Goal: Task Accomplishment & Management: Use online tool/utility

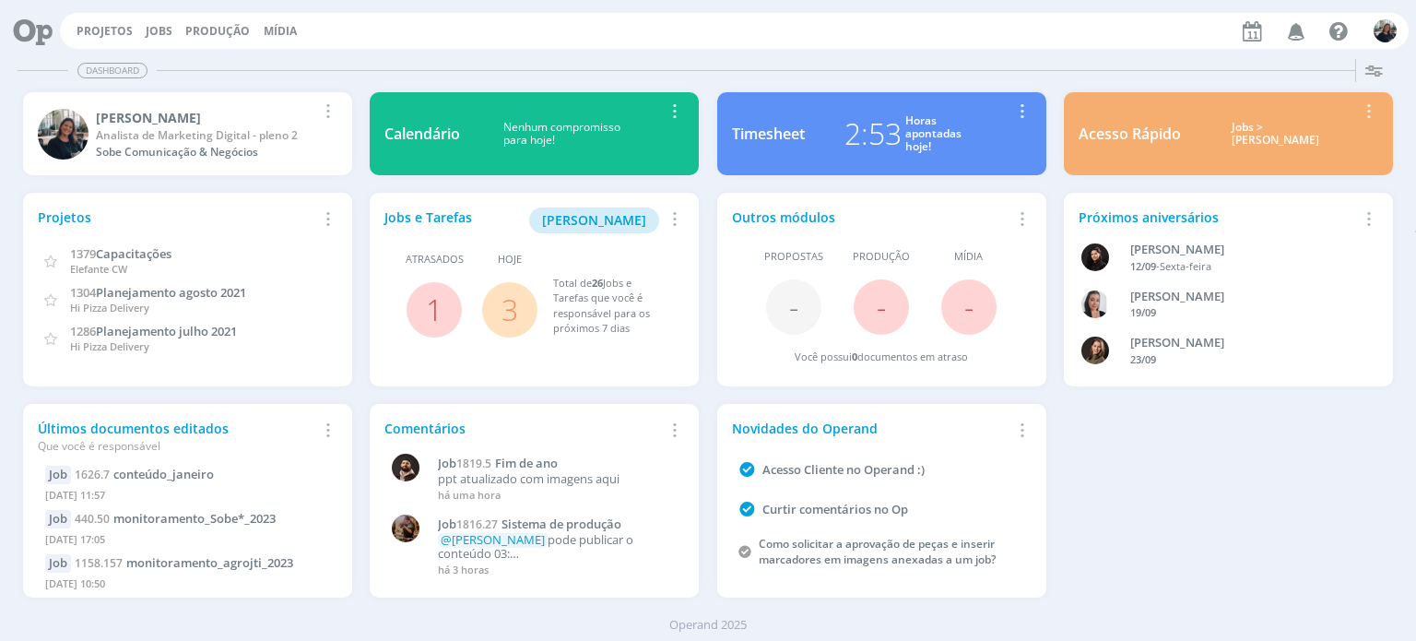
click at [1248, 140] on div "Jobs > [PERSON_NAME]" at bounding box center [1276, 134] width 162 height 27
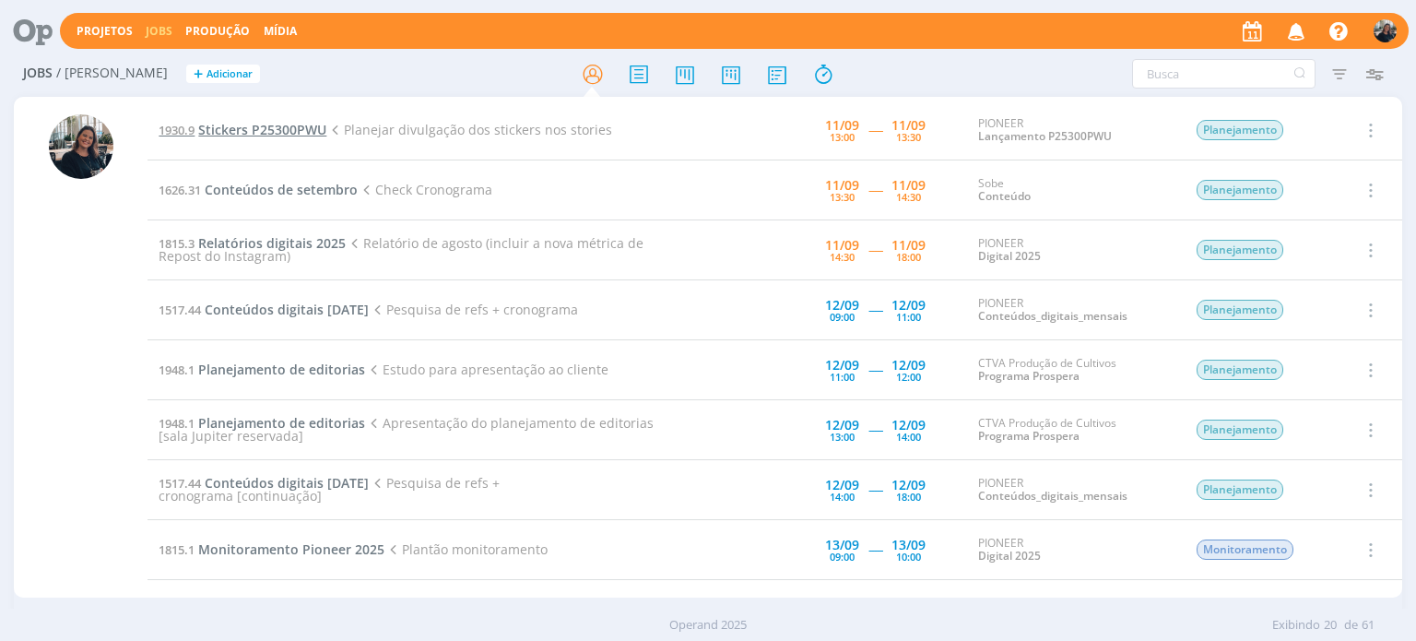
click at [265, 128] on span "Stickers P25300PWU" at bounding box center [262, 130] width 128 height 18
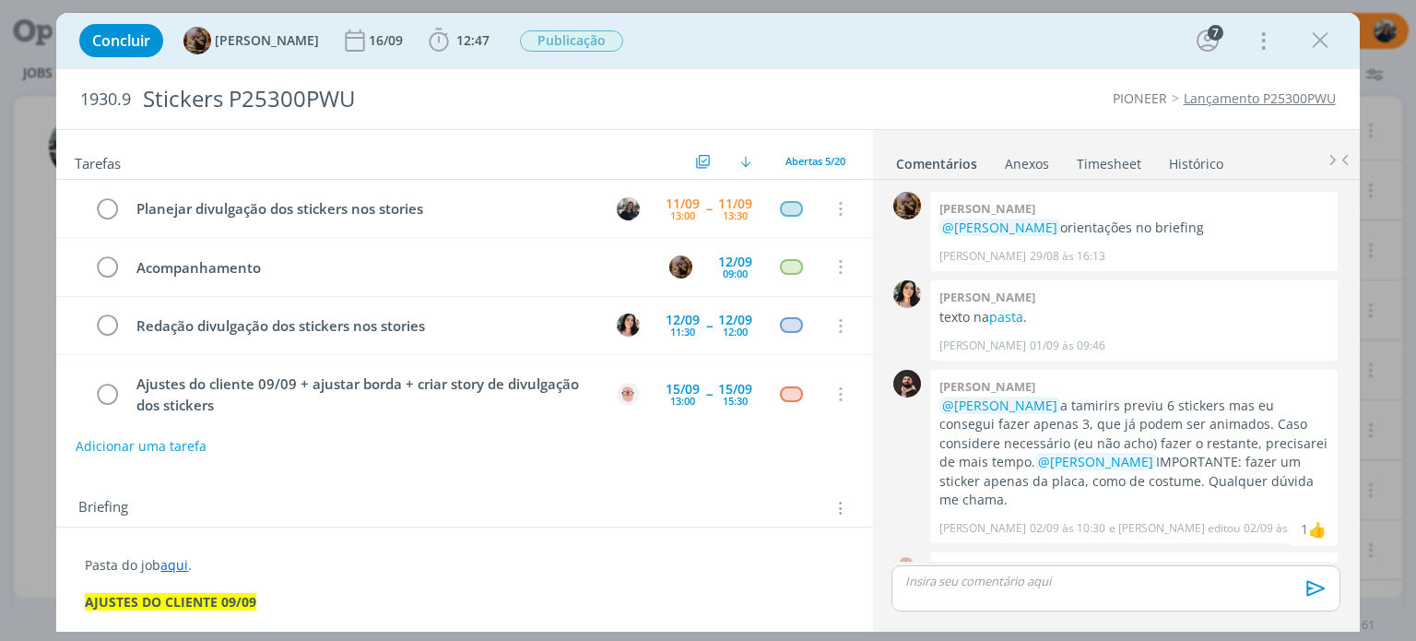
scroll to position [1970, 0]
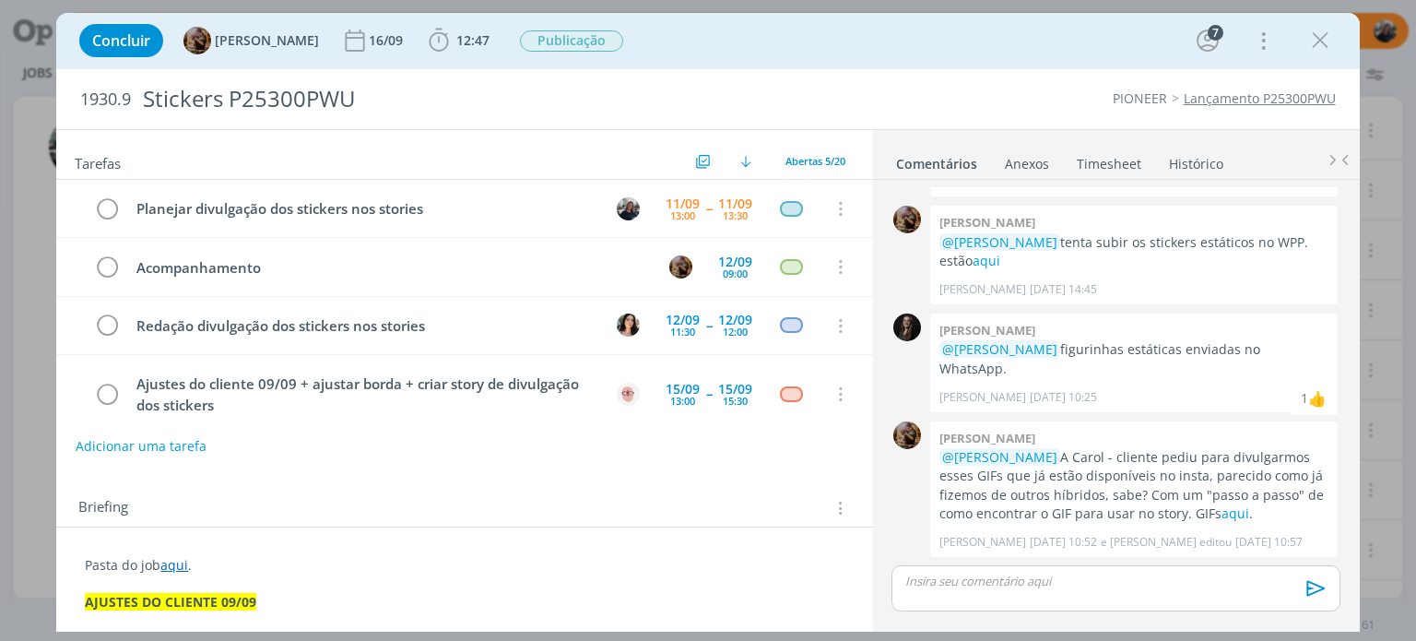
drag, startPoint x: 1310, startPoint y: 42, endPoint x: 1033, endPoint y: 281, distance: 366.1
click at [1310, 42] on icon "dialog" at bounding box center [1321, 41] width 28 height 28
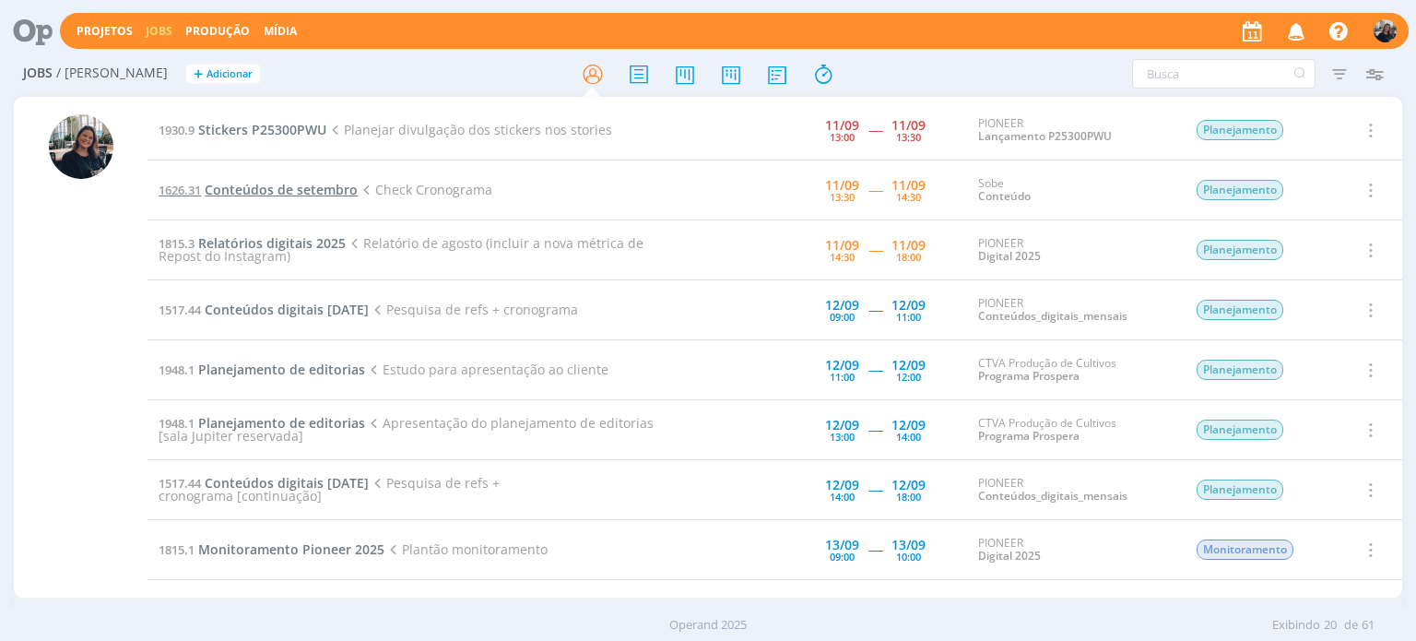
click at [274, 190] on span "Conteúdos de setembro" at bounding box center [281, 190] width 153 height 18
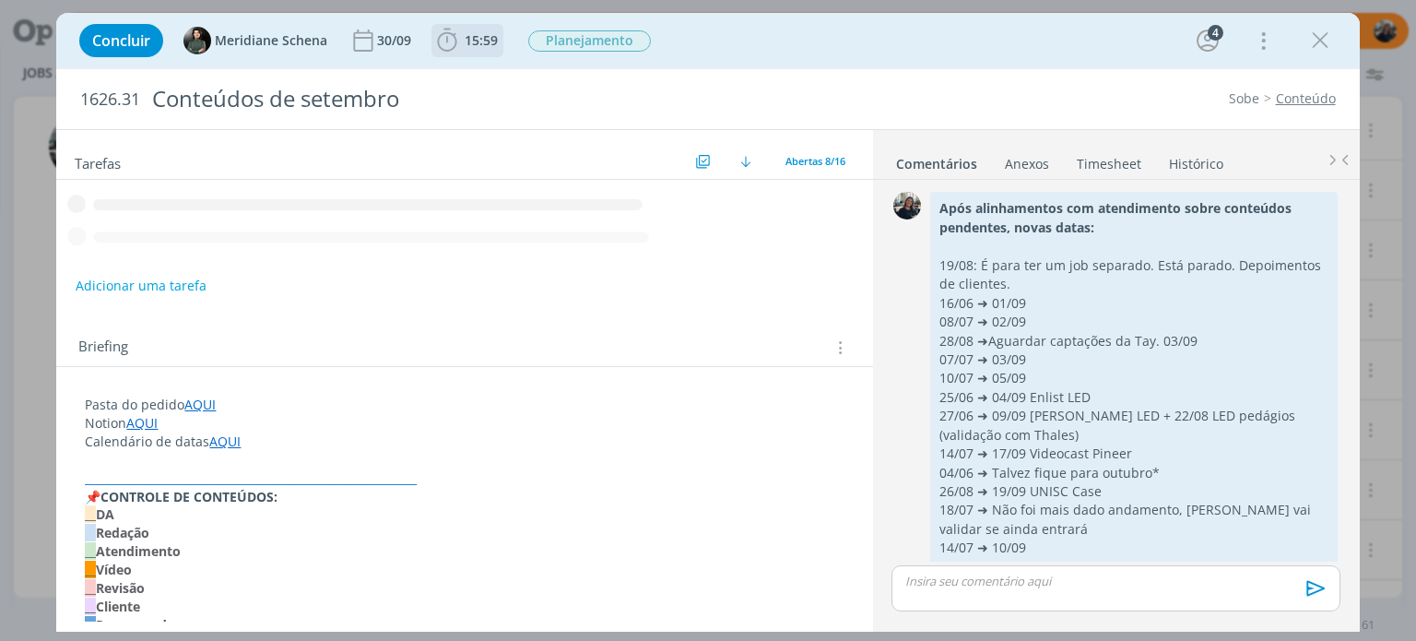
click at [469, 42] on span "15:59" at bounding box center [481, 40] width 33 height 18
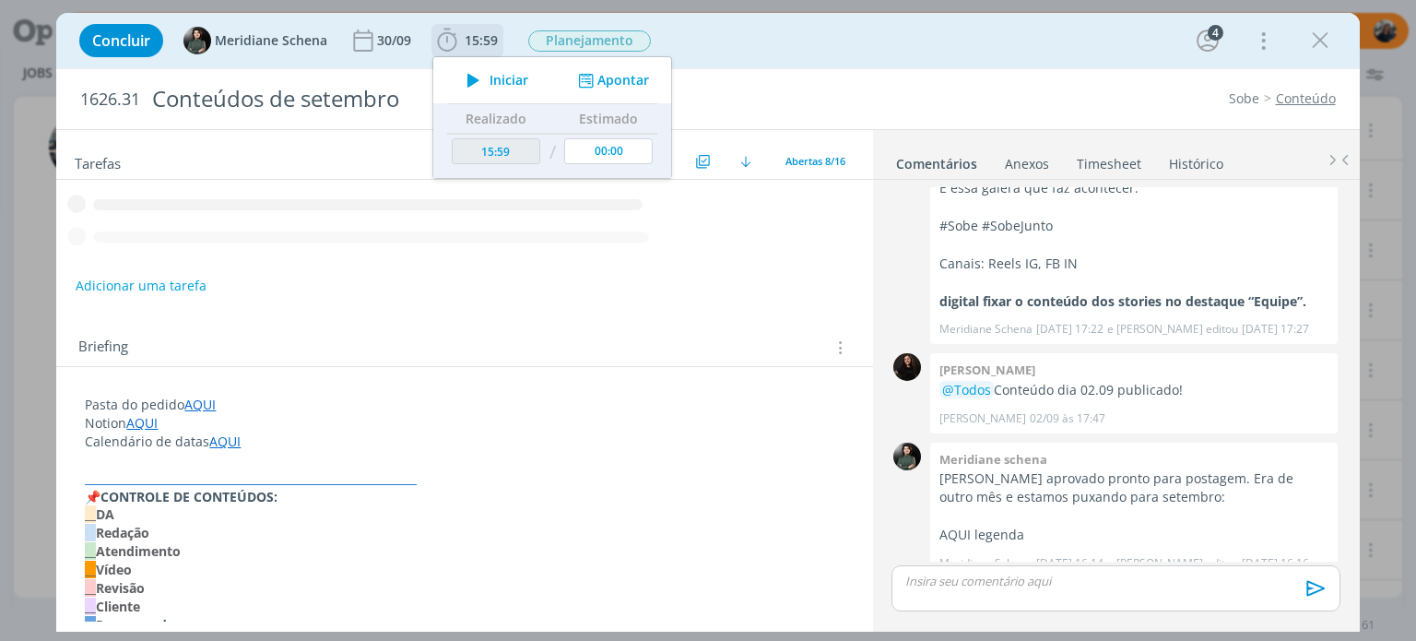
click at [500, 80] on span "Iniciar" at bounding box center [509, 80] width 39 height 13
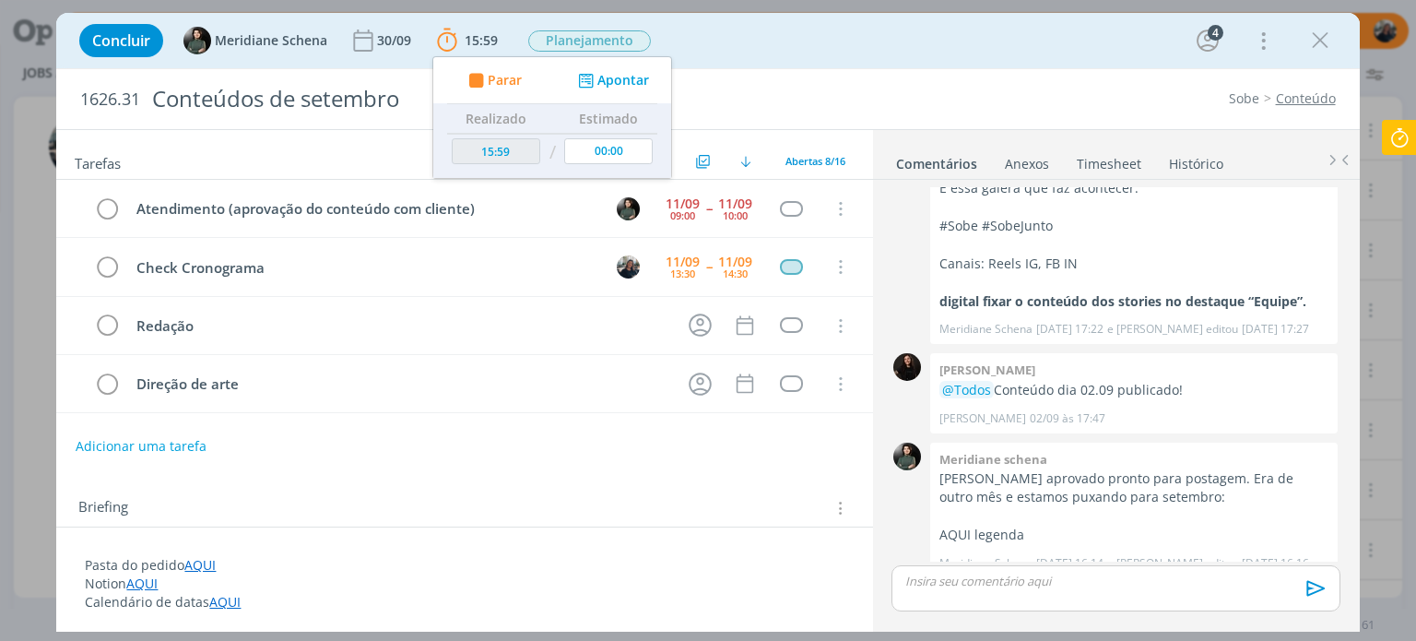
click at [988, 106] on div "Sobe Conteúdo" at bounding box center [1079, 98] width 530 height 18
